Goal: Book appointment/travel/reservation

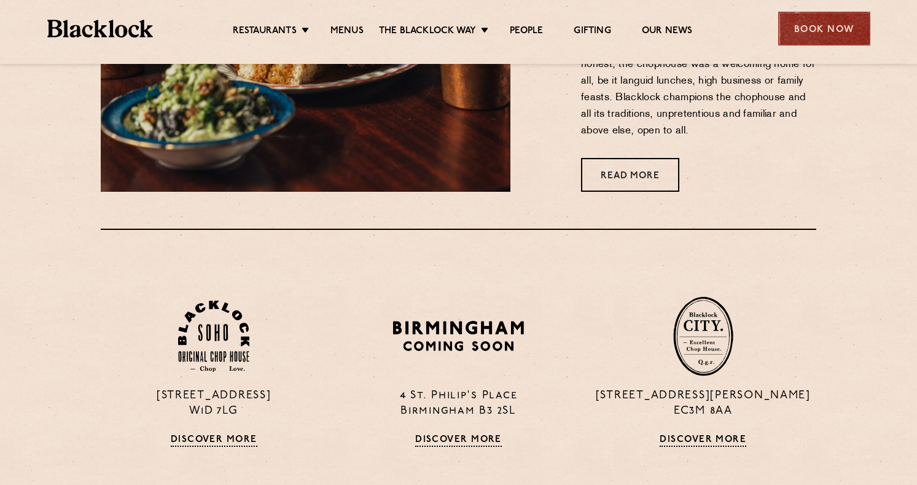
scroll to position [614, 0]
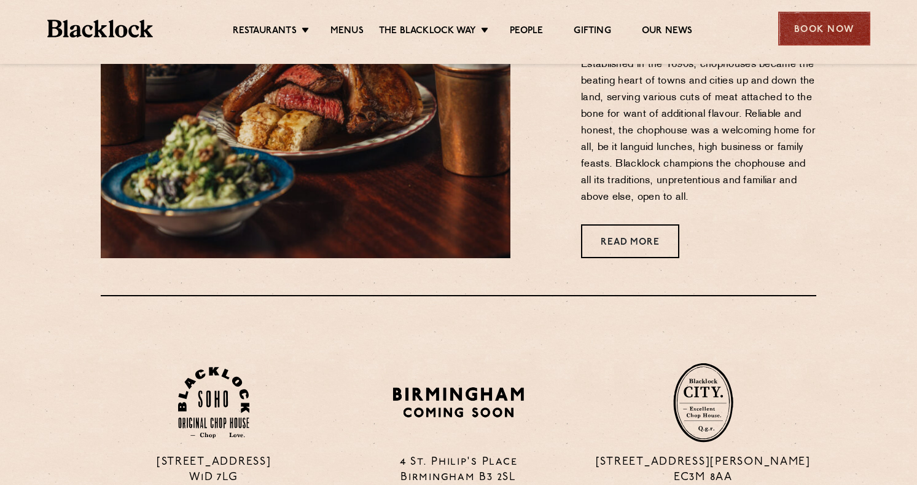
click at [813, 22] on div "Book Now" at bounding box center [825, 29] width 92 height 34
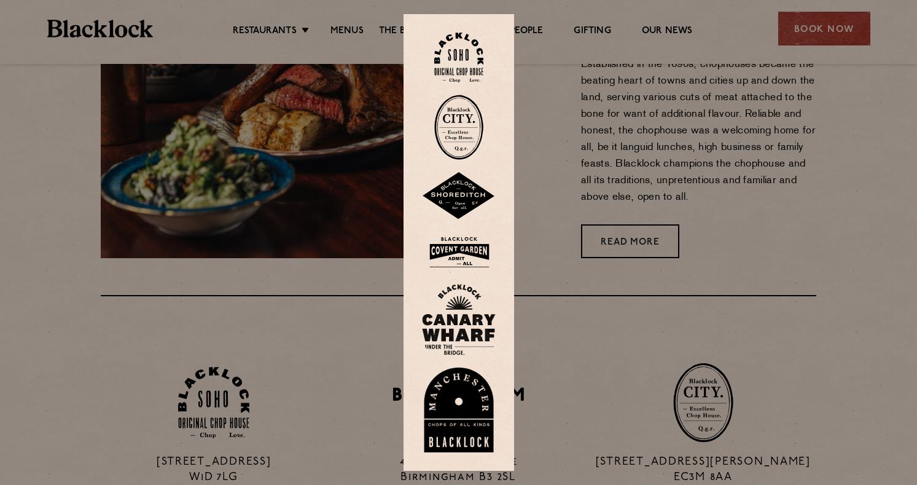
click at [464, 192] on img at bounding box center [459, 196] width 74 height 48
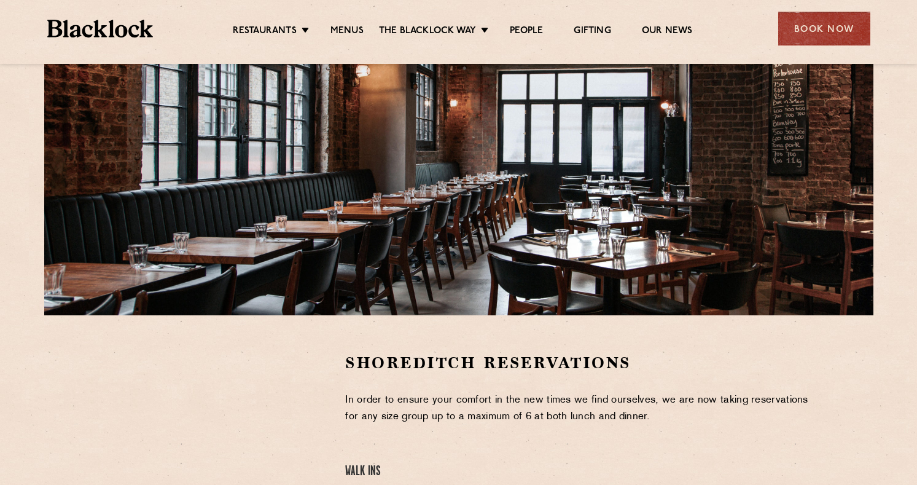
scroll to position [307, 0]
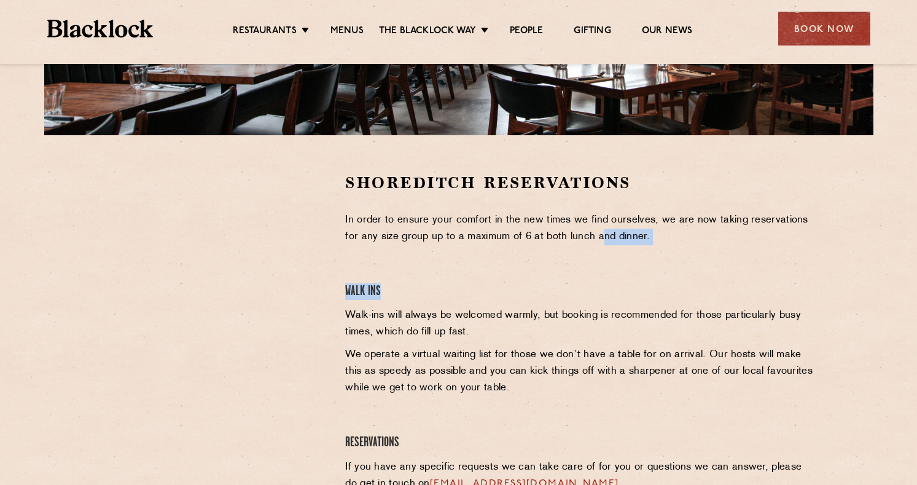
click at [599, 266] on div "Shoreditch Reservations In order to ensure your comfort in the new times we fin…" at bounding box center [581, 346] width 490 height 349
click at [642, 294] on h4 "Walk Ins" at bounding box center [580, 291] width 471 height 17
